Goal: Task Accomplishment & Management: Manage account settings

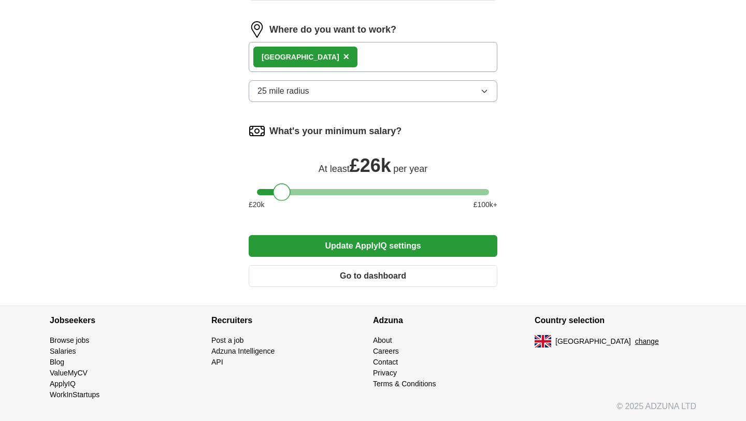
drag, startPoint x: 310, startPoint y: 191, endPoint x: 284, endPoint y: 195, distance: 26.2
click at [284, 195] on div at bounding box center [282, 192] width 18 height 18
click at [372, 243] on button "Update ApplyIQ settings" at bounding box center [373, 246] width 249 height 22
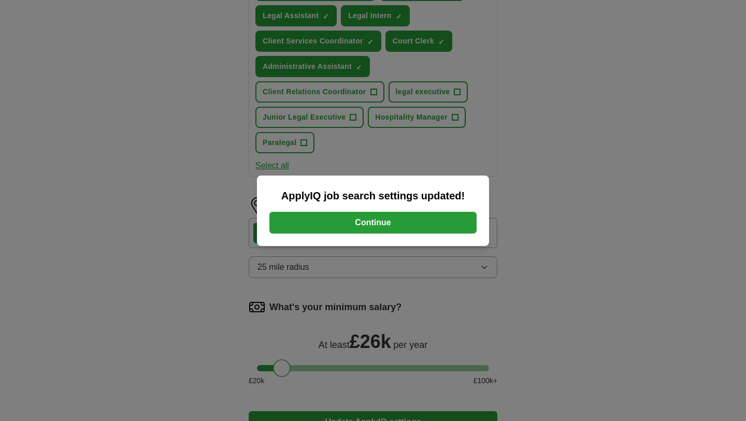
click at [380, 219] on button "Continue" at bounding box center [372, 223] width 207 height 22
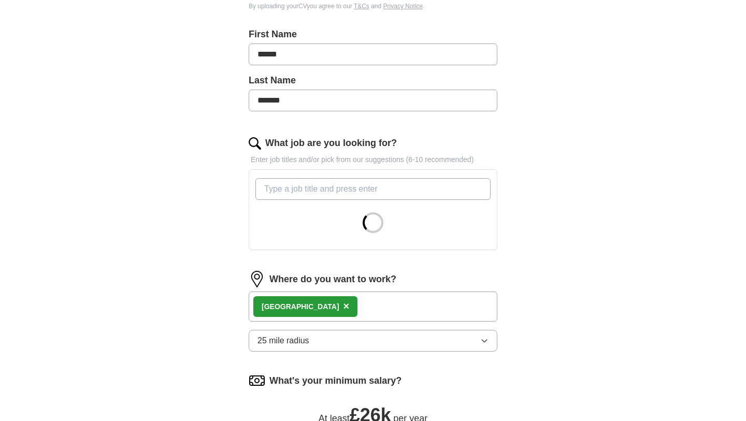
click at [392, 193] on input "What job are you looking for?" at bounding box center [372, 189] width 235 height 22
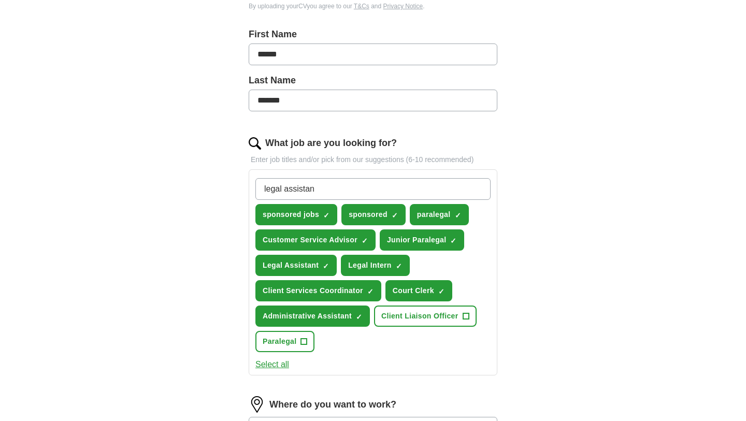
type input "legal assistant"
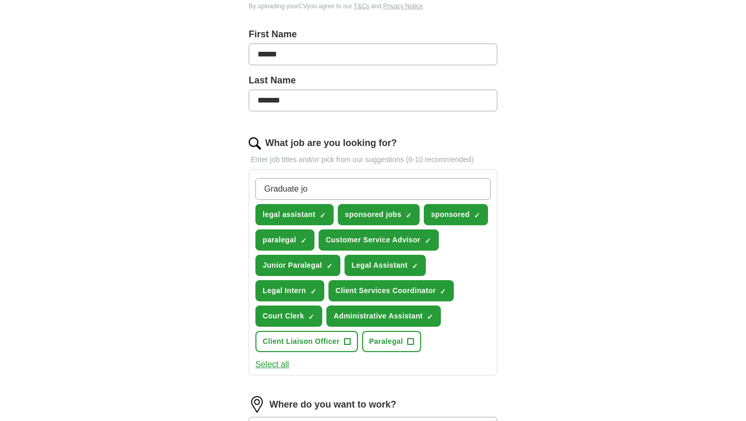
type input "Graduate job"
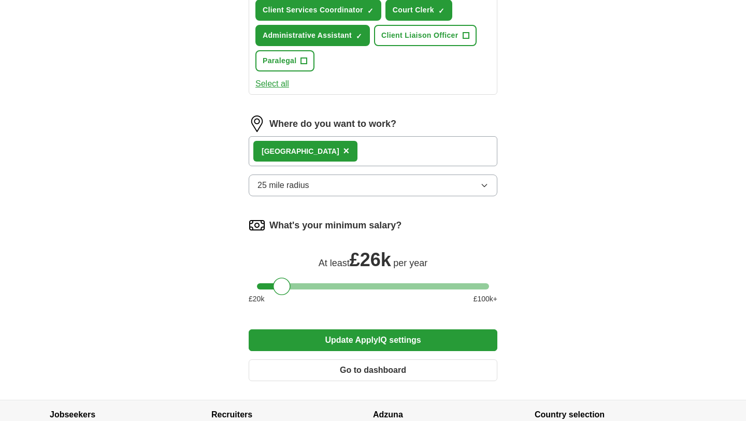
scroll to position [612, 0]
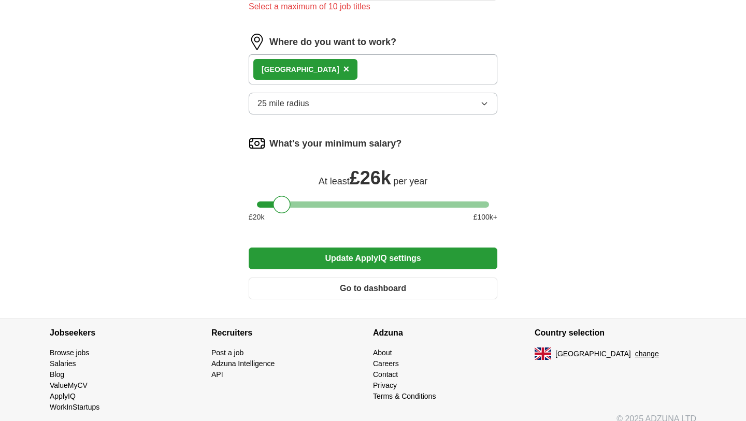
click at [376, 259] on button "Update ApplyIQ settings" at bounding box center [373, 259] width 249 height 22
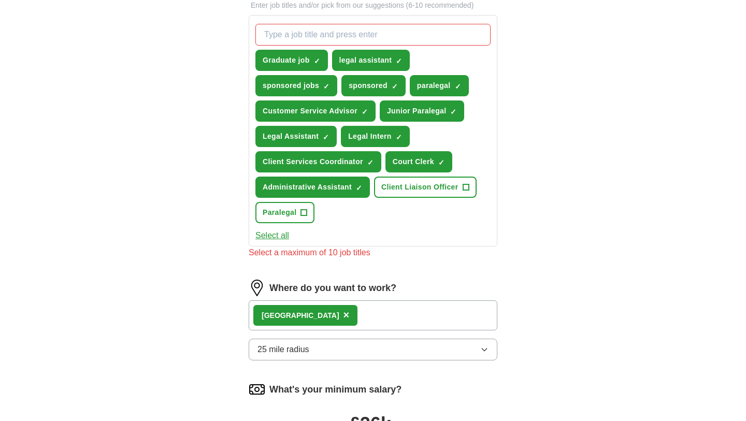
scroll to position [366, 0]
click at [454, 188] on span "Client Liaison Officer" at bounding box center [419, 187] width 77 height 11
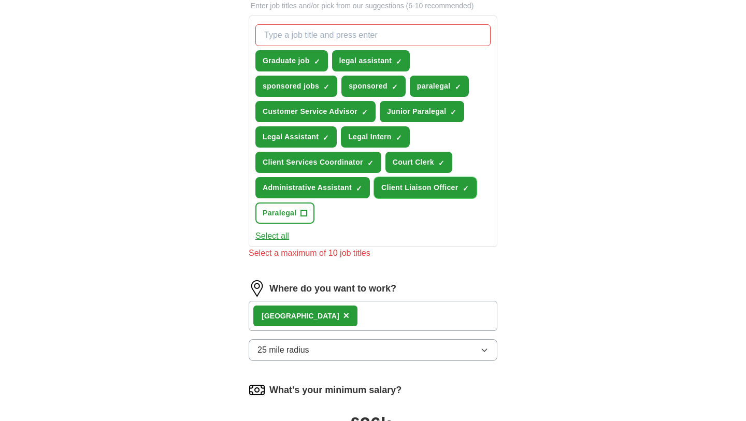
click at [0, 0] on span "×" at bounding box center [0, 0] width 0 height 0
click at [306, 216] on span "+" at bounding box center [304, 213] width 6 height 8
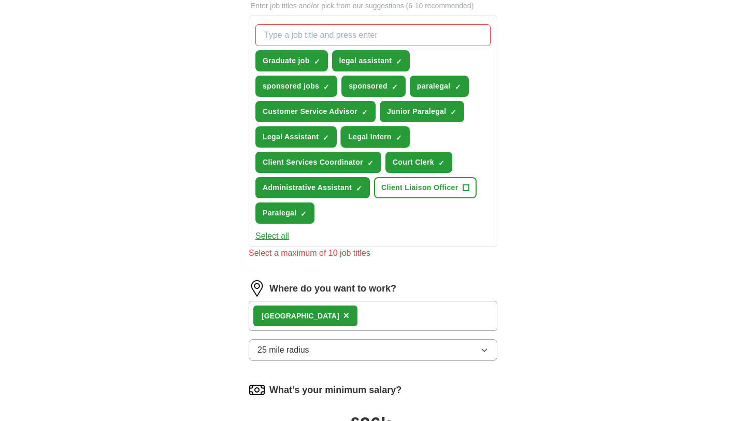
click at [0, 0] on span "×" at bounding box center [0, 0] width 0 height 0
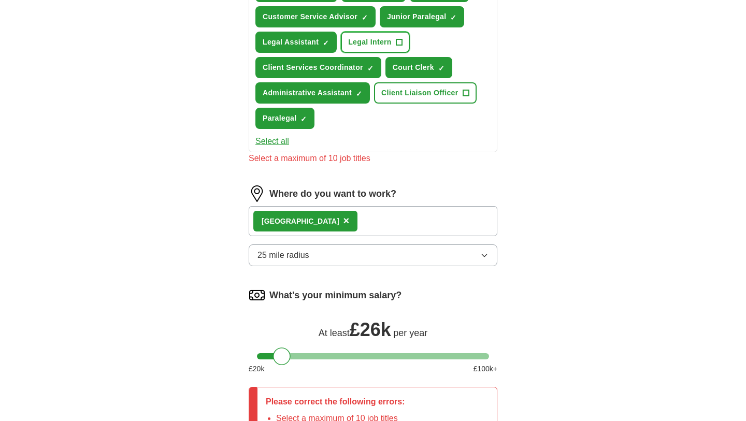
scroll to position [675, 0]
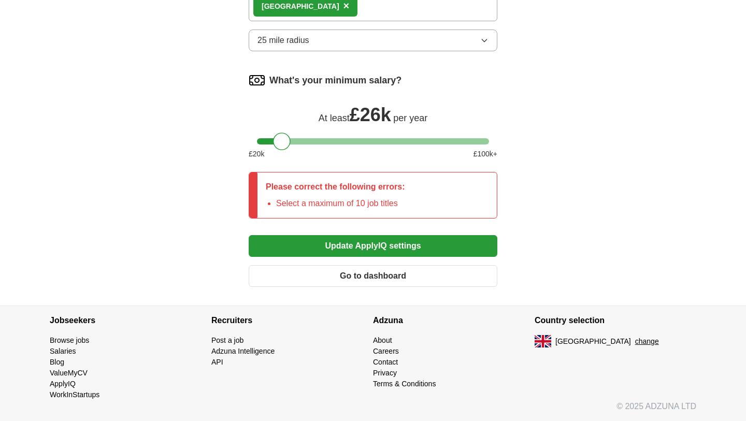
click at [359, 244] on button "Update ApplyIQ settings" at bounding box center [373, 246] width 249 height 22
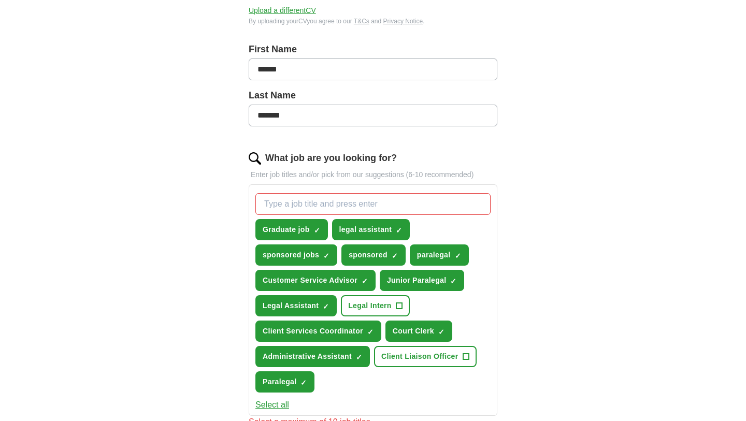
scroll to position [209, 0]
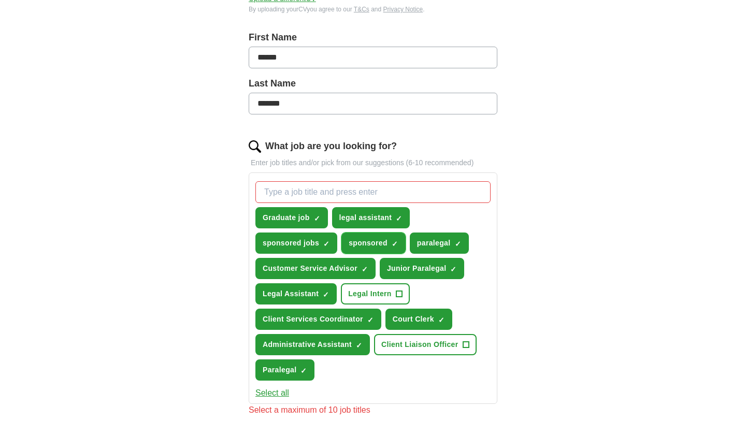
click at [0, 0] on span "×" at bounding box center [0, 0] width 0 height 0
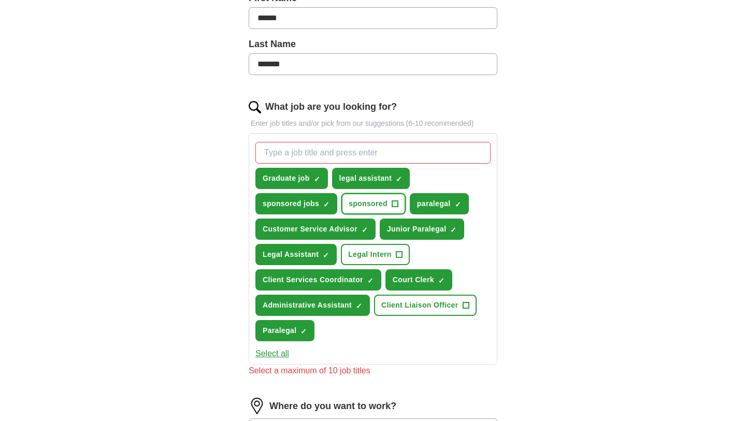
scroll to position [249, 0]
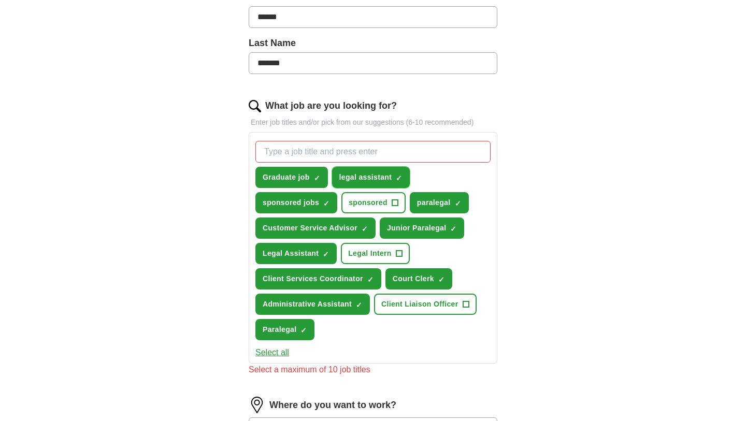
click at [0, 0] on span "×" at bounding box center [0, 0] width 0 height 0
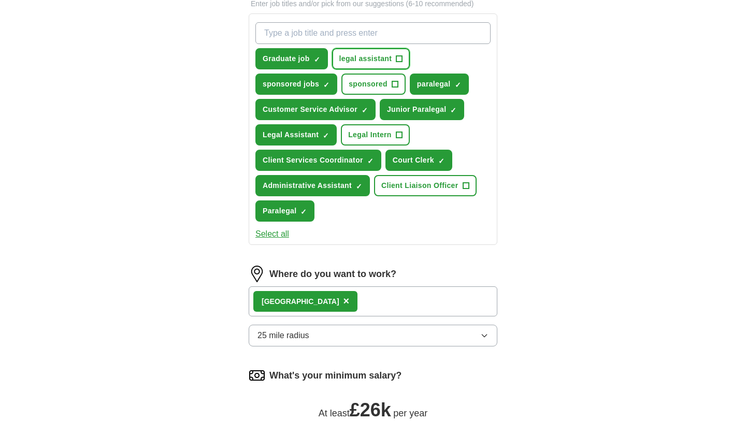
scroll to position [612, 0]
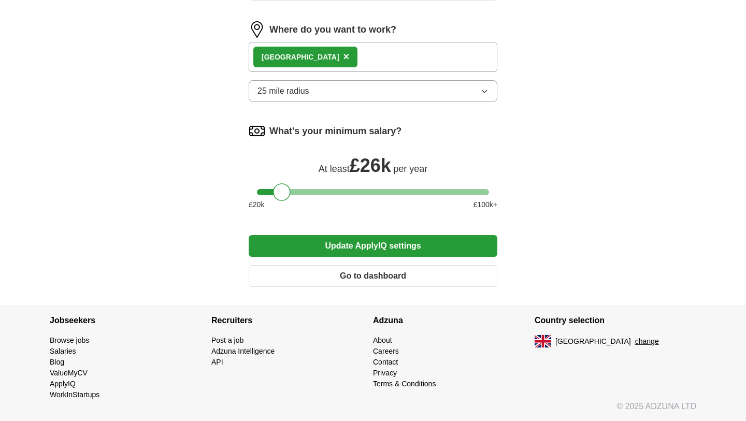
click at [407, 249] on button "Update ApplyIQ settings" at bounding box center [373, 246] width 249 height 22
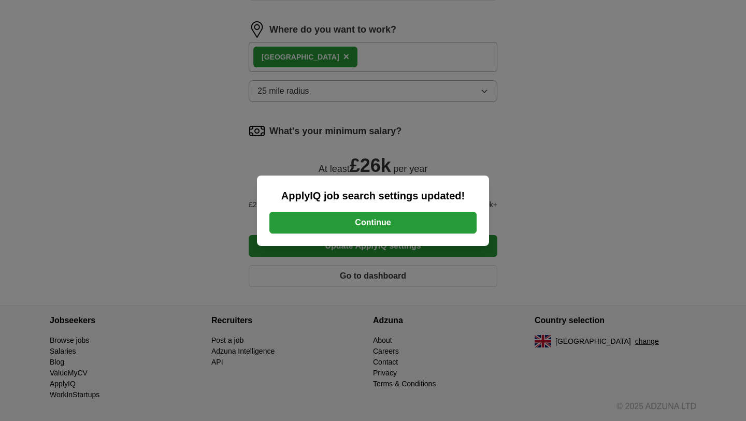
click at [390, 227] on button "Continue" at bounding box center [372, 223] width 207 height 22
